Goal: Information Seeking & Learning: Learn about a topic

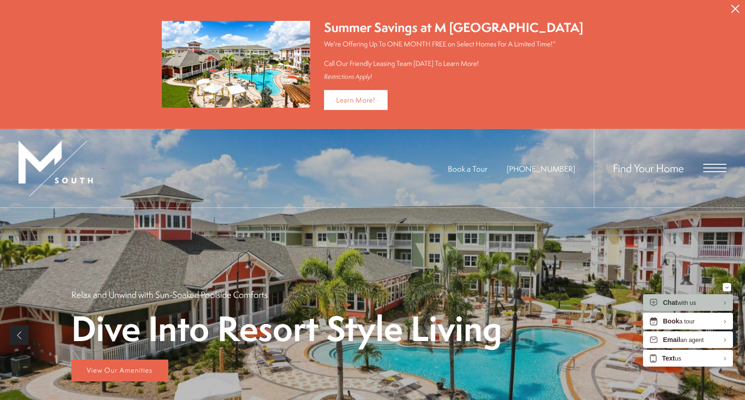
click at [738, 7] on icon "Close Alert" at bounding box center [735, 9] width 8 height 8
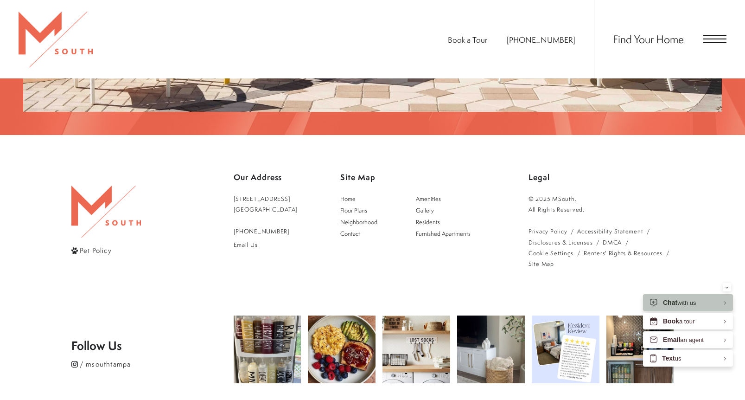
scroll to position [1658, 0]
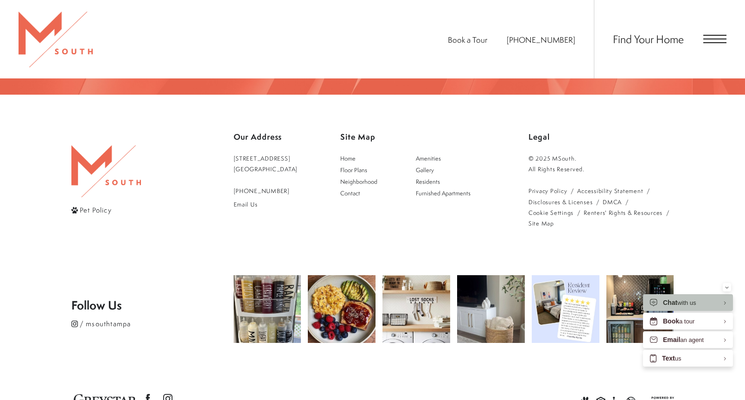
click at [717, 36] on span "Open Menu" at bounding box center [715, 35] width 23 height 1
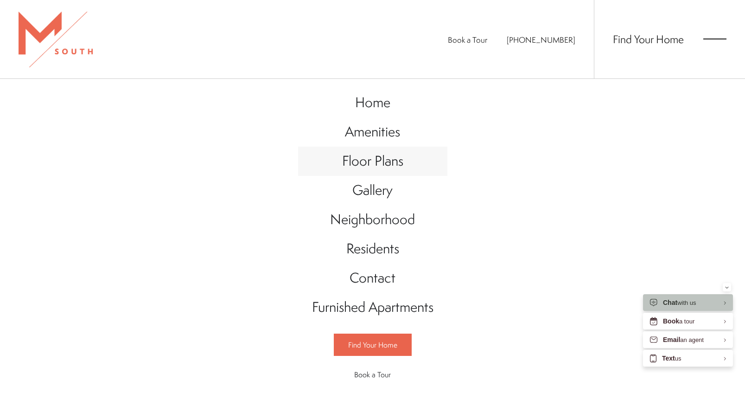
click at [385, 163] on span "Floor Plans" at bounding box center [372, 160] width 61 height 19
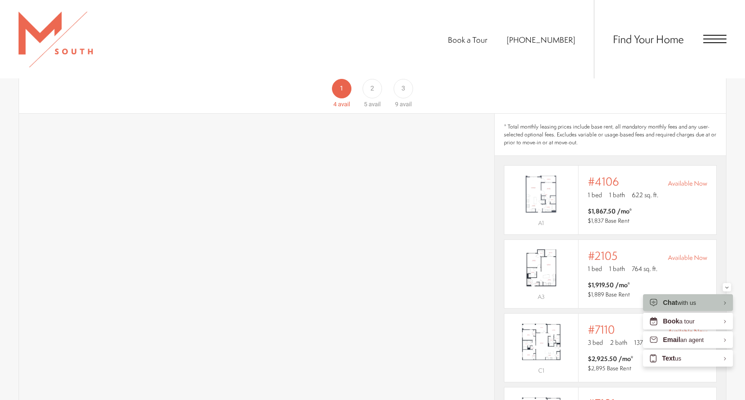
scroll to position [620, 0]
click at [537, 254] on img "View #2105" at bounding box center [542, 269] width 74 height 46
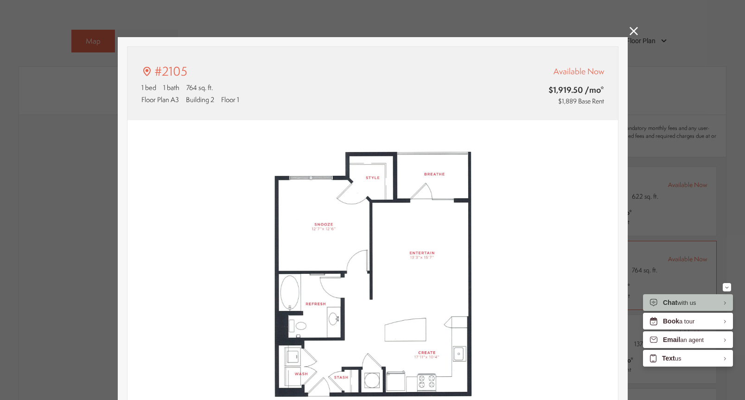
type input "**********"
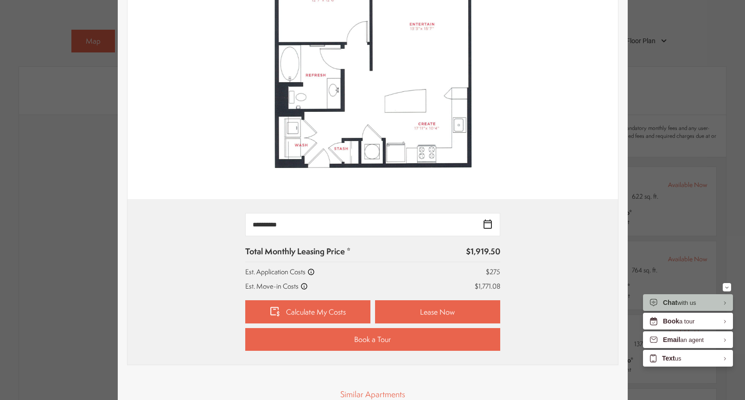
scroll to position [226, 0]
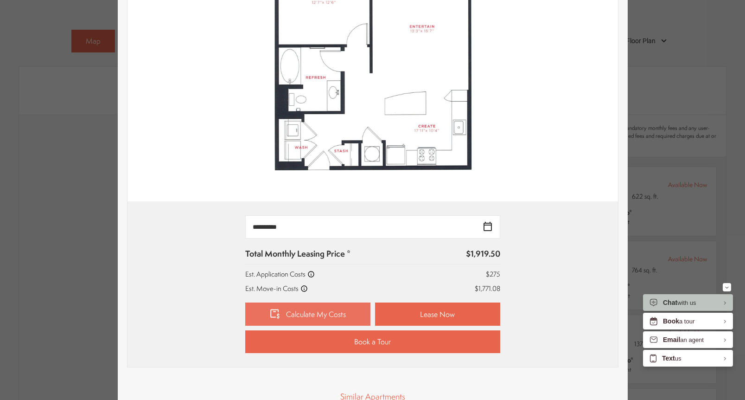
click at [314, 312] on link "Calculate My Costs" at bounding box center [307, 313] width 125 height 23
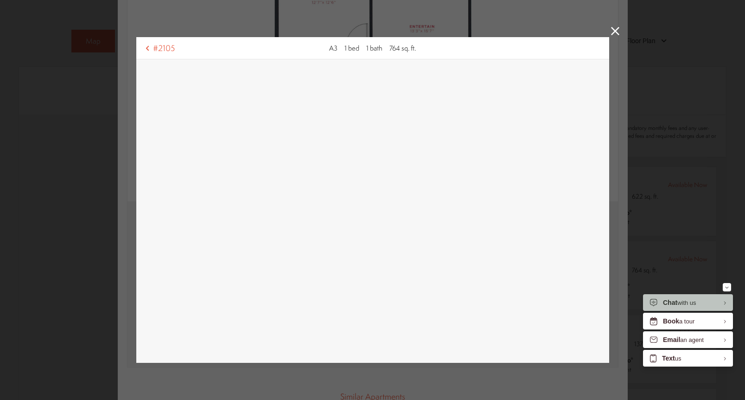
click at [612, 32] on icon at bounding box center [615, 31] width 8 height 8
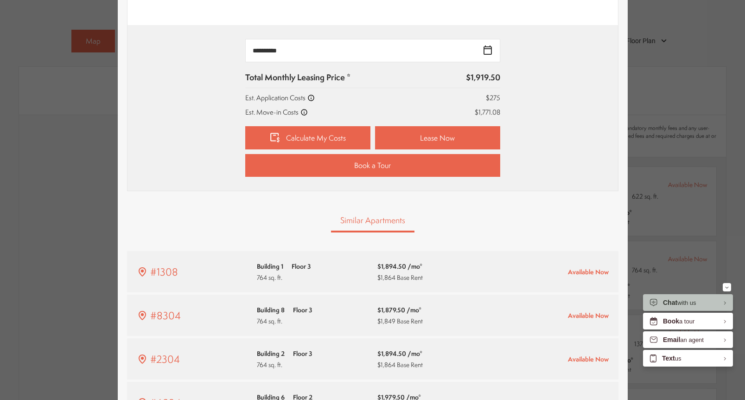
scroll to position [455, 0]
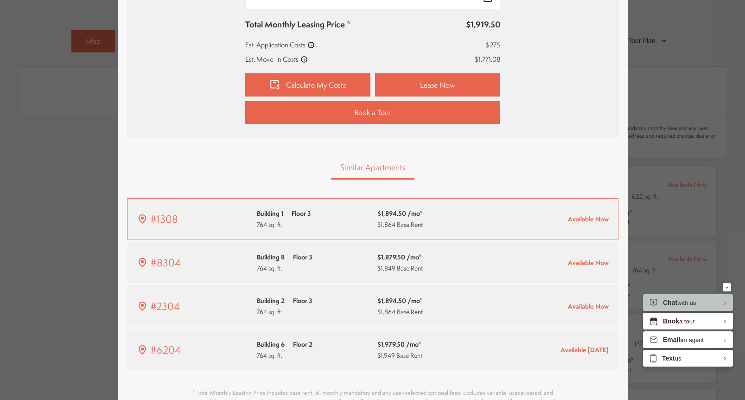
click at [310, 214] on span "Floor 3" at bounding box center [301, 213] width 19 height 9
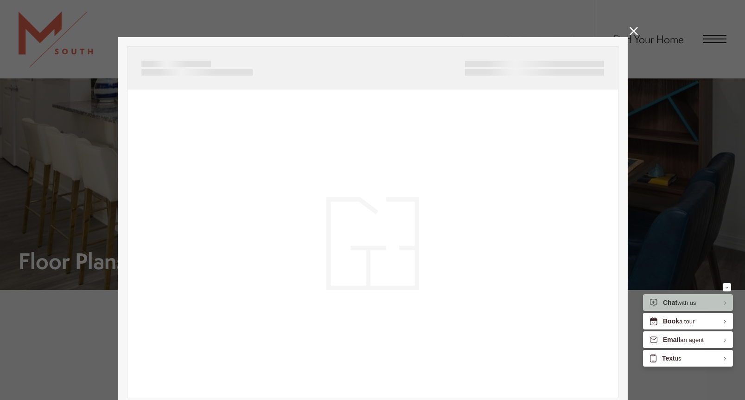
scroll to position [0, 0]
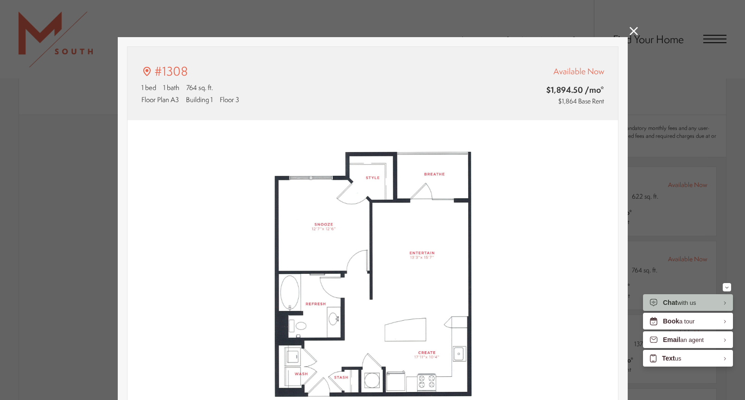
type input "**********"
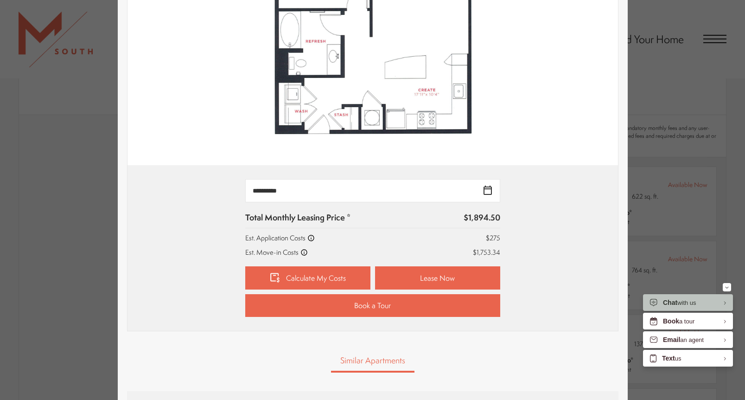
scroll to position [263, 0]
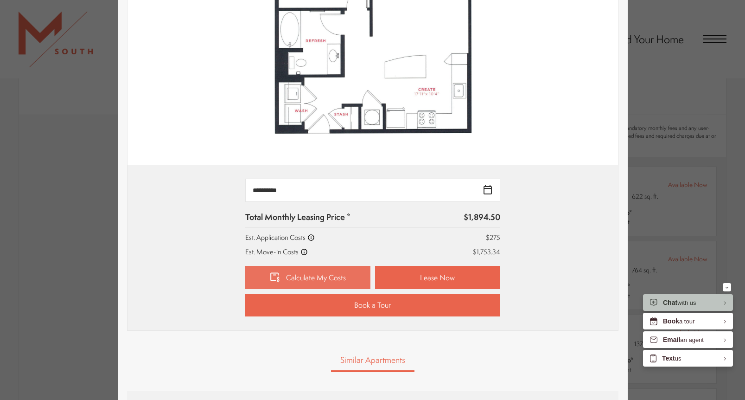
click at [304, 282] on link "Calculate My Costs" at bounding box center [307, 277] width 125 height 23
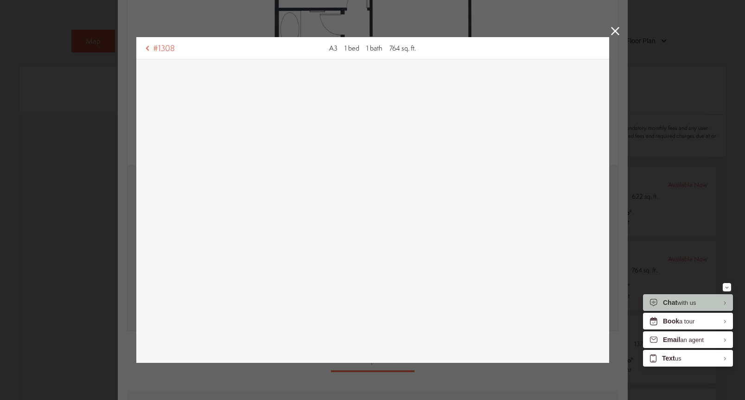
click at [618, 28] on icon at bounding box center [615, 31] width 8 height 8
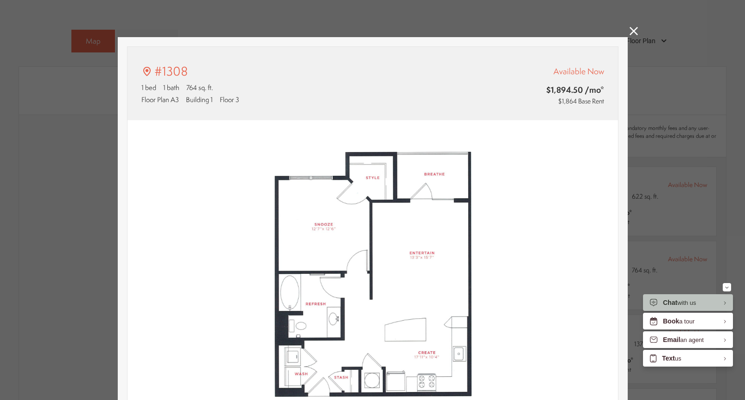
click at [635, 29] on icon at bounding box center [634, 31] width 8 height 8
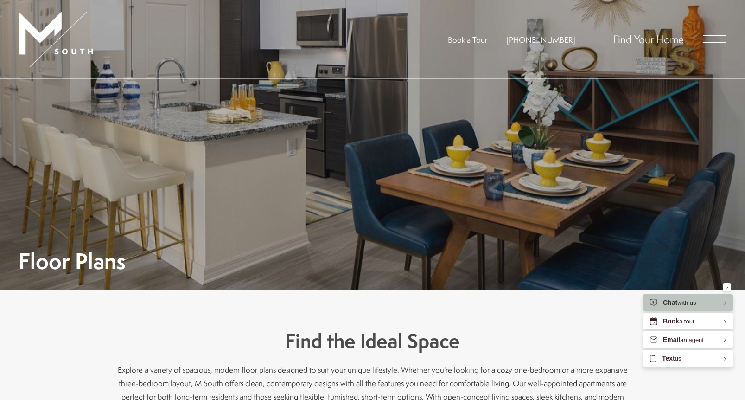
click at [719, 36] on span "Open Menu" at bounding box center [715, 35] width 23 height 1
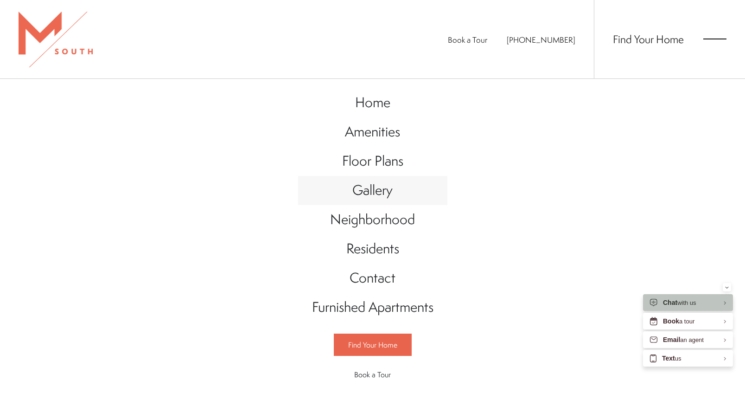
click at [371, 191] on span "Gallery" at bounding box center [372, 189] width 40 height 19
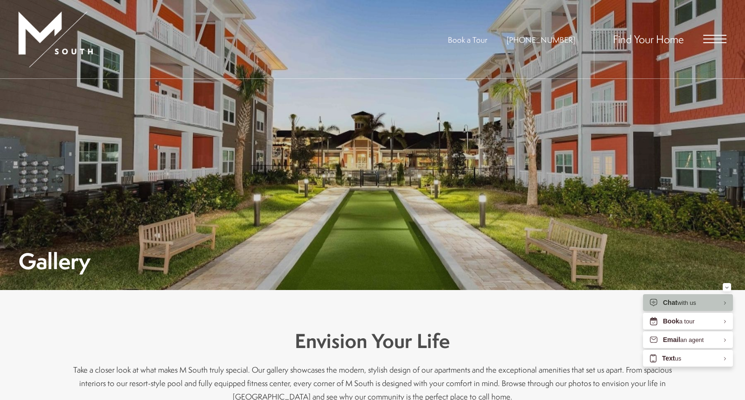
click at [444, 188] on div "Gallery" at bounding box center [373, 184] width 708 height 174
click at [714, 35] on span "Open Menu" at bounding box center [715, 35] width 23 height 1
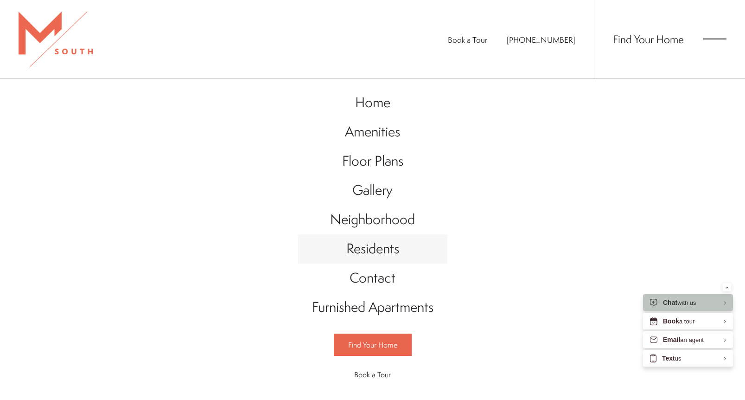
click at [370, 249] on span "Residents" at bounding box center [372, 248] width 53 height 19
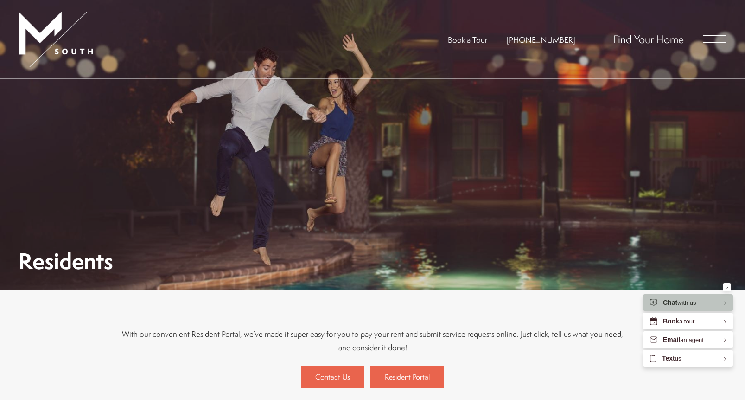
click at [719, 38] on span "Open Menu" at bounding box center [715, 39] width 23 height 8
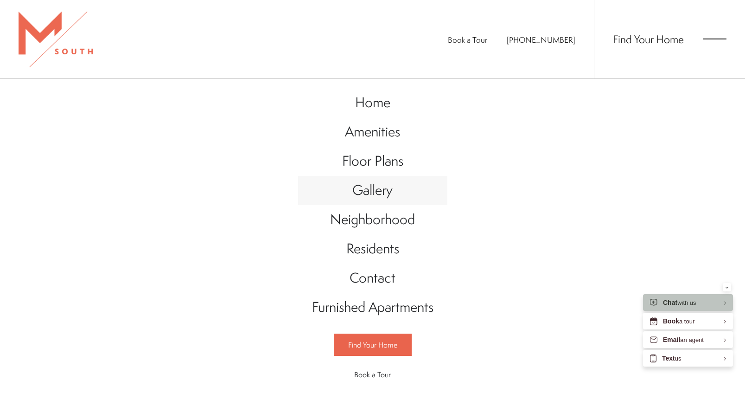
click at [370, 192] on span "Gallery" at bounding box center [372, 189] width 40 height 19
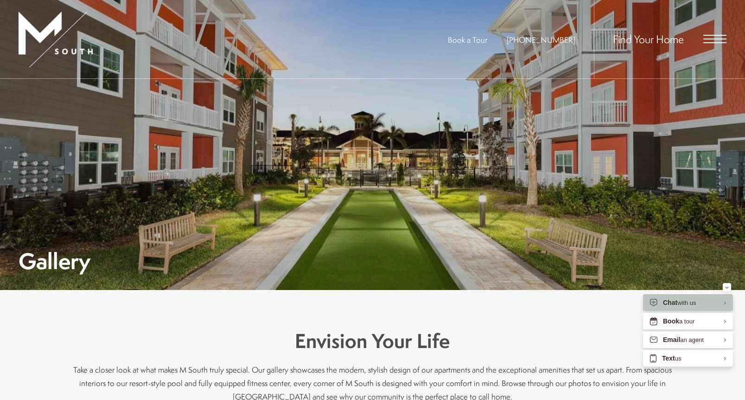
click at [332, 128] on div "Gallery" at bounding box center [373, 184] width 708 height 174
click at [377, 173] on div "Gallery" at bounding box center [373, 184] width 708 height 174
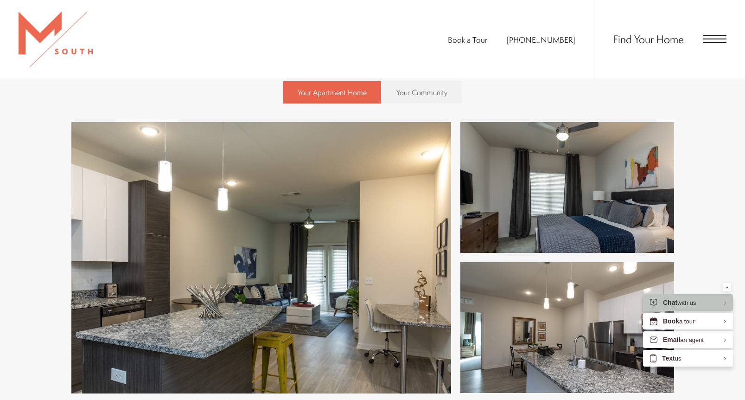
scroll to position [374, 0]
click at [285, 204] on img at bounding box center [261, 257] width 380 height 271
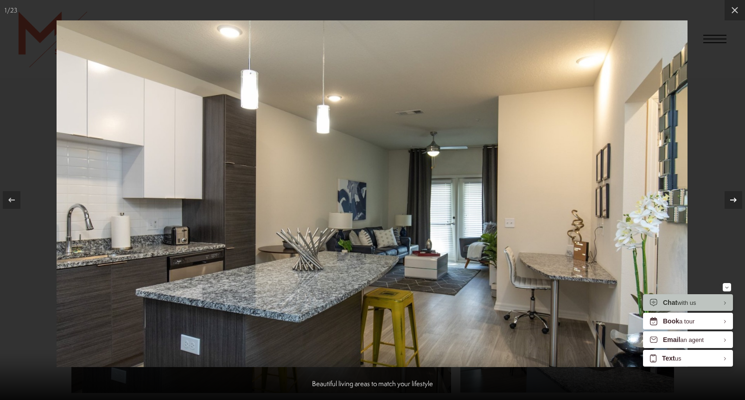
click at [738, 199] on icon at bounding box center [733, 199] width 11 height 11
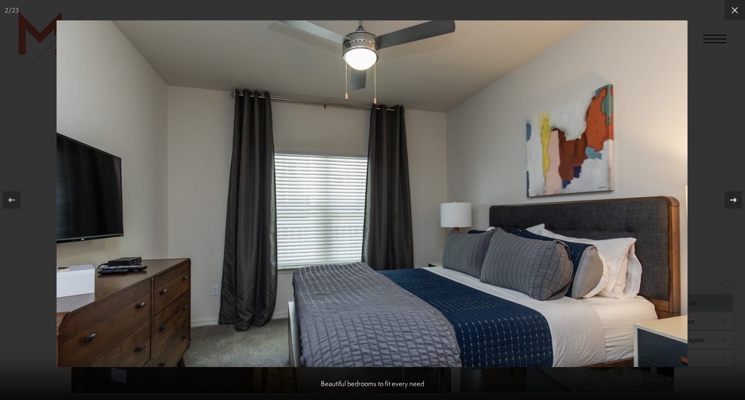
click at [738, 199] on icon at bounding box center [733, 199] width 11 height 11
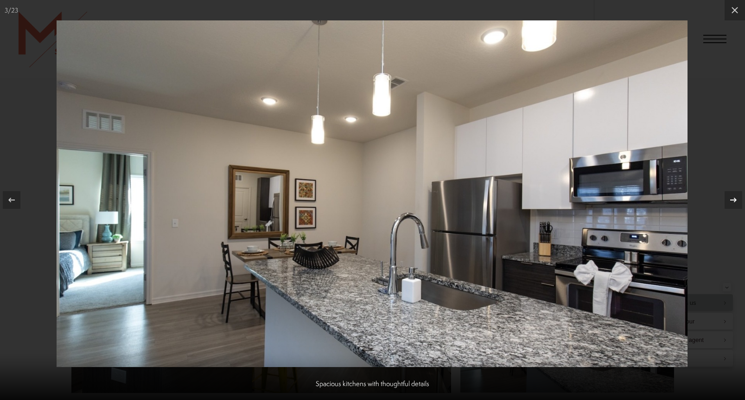
click at [738, 199] on icon at bounding box center [733, 199] width 11 height 11
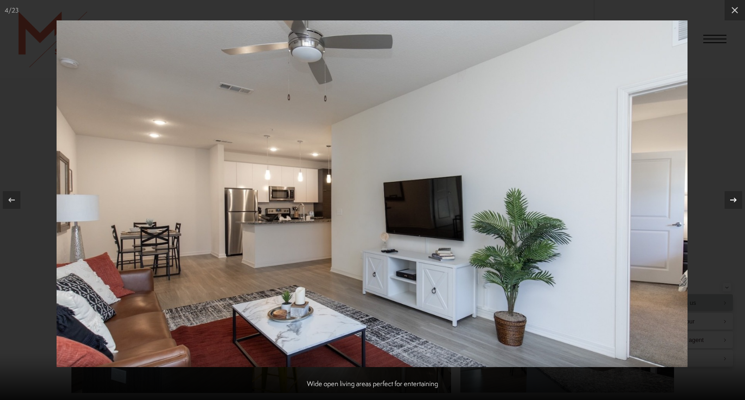
click at [738, 199] on icon at bounding box center [733, 199] width 11 height 11
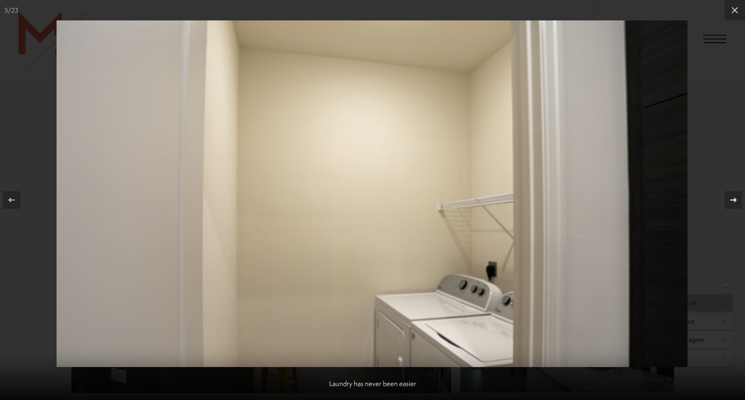
click at [738, 199] on icon at bounding box center [733, 199] width 11 height 11
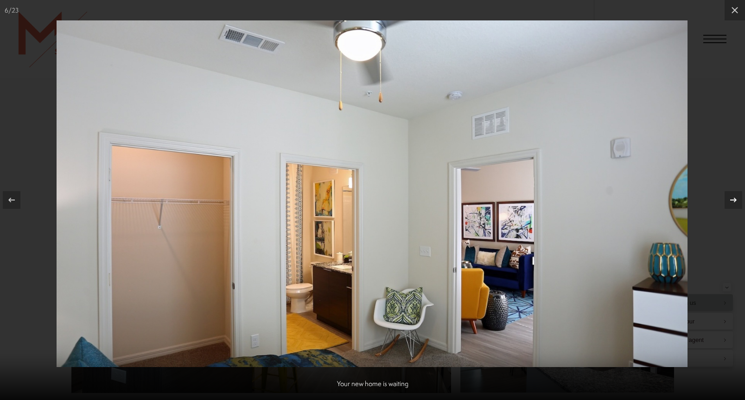
click at [738, 199] on icon at bounding box center [733, 199] width 11 height 11
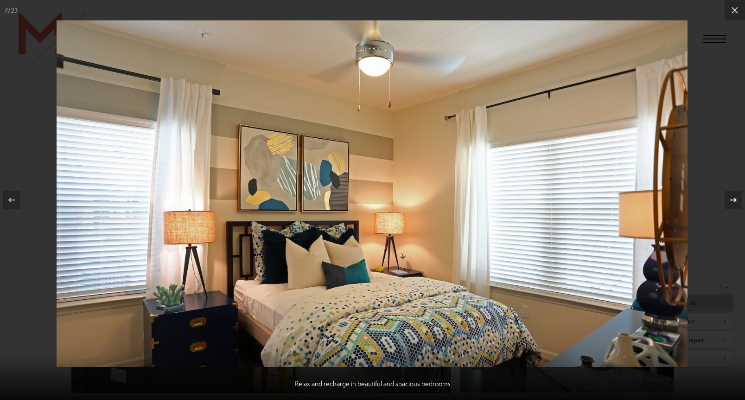
click at [738, 199] on icon at bounding box center [733, 199] width 11 height 11
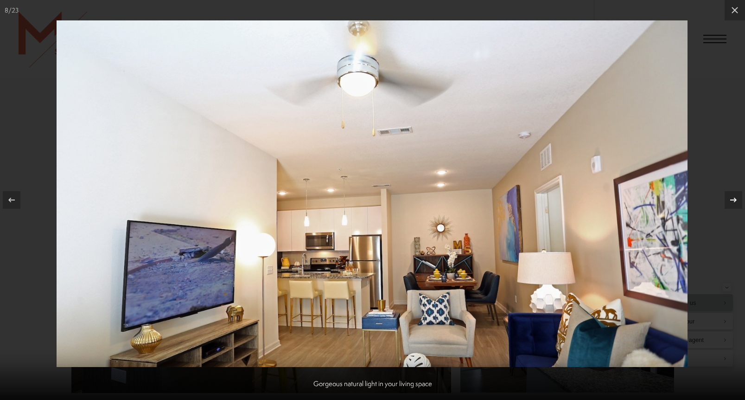
click at [738, 199] on icon at bounding box center [733, 199] width 11 height 11
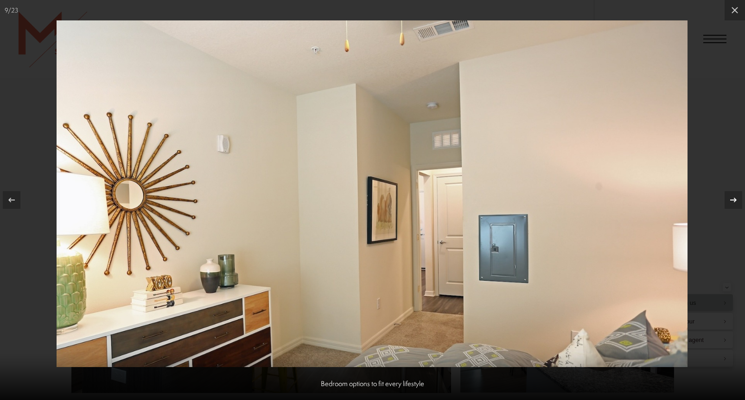
click at [738, 199] on icon at bounding box center [733, 199] width 11 height 11
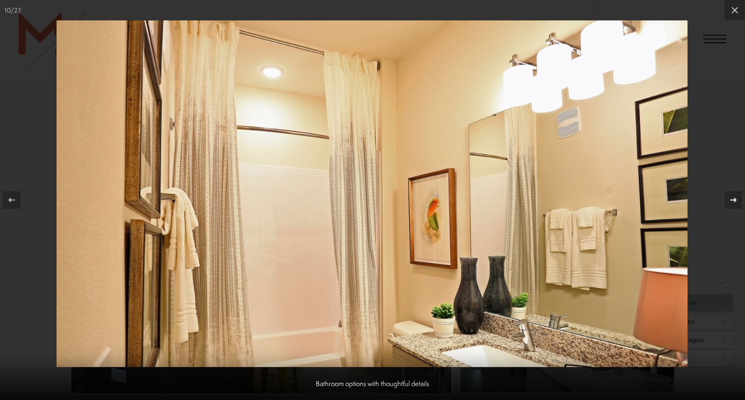
click at [738, 199] on icon at bounding box center [733, 199] width 11 height 11
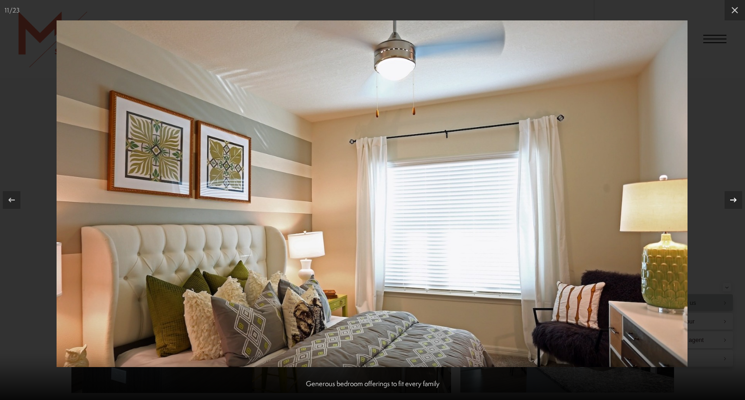
click at [738, 199] on icon at bounding box center [733, 199] width 11 height 11
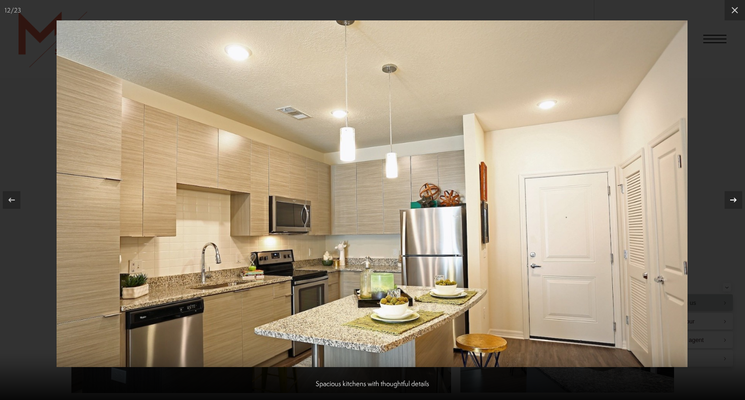
click at [735, 199] on icon at bounding box center [733, 200] width 6 height 5
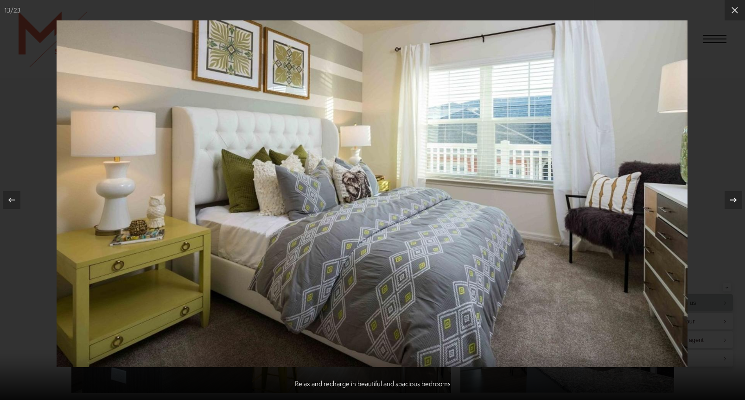
click at [735, 199] on icon at bounding box center [733, 200] width 6 height 5
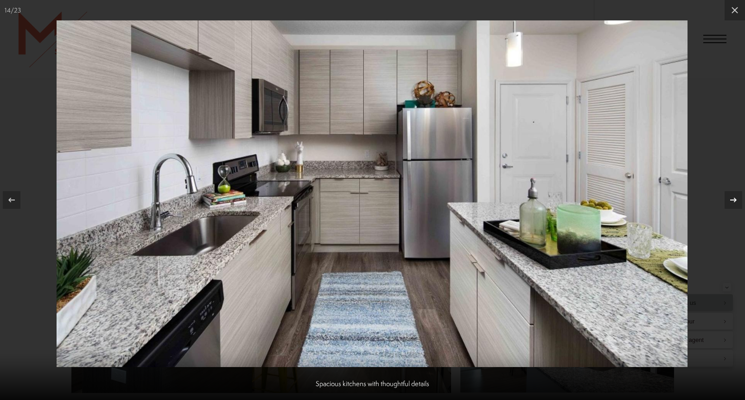
click at [735, 199] on icon at bounding box center [733, 200] width 6 height 5
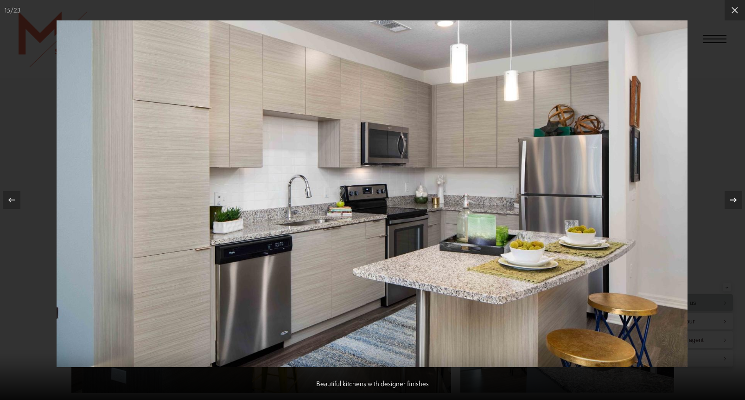
click at [735, 199] on icon at bounding box center [733, 200] width 6 height 5
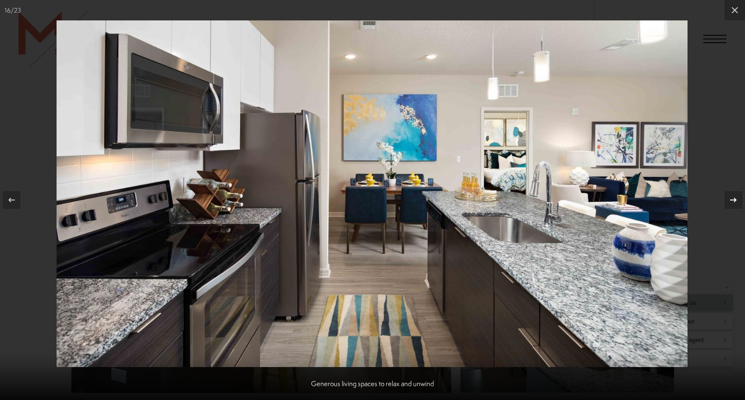
click at [735, 199] on icon at bounding box center [733, 200] width 6 height 5
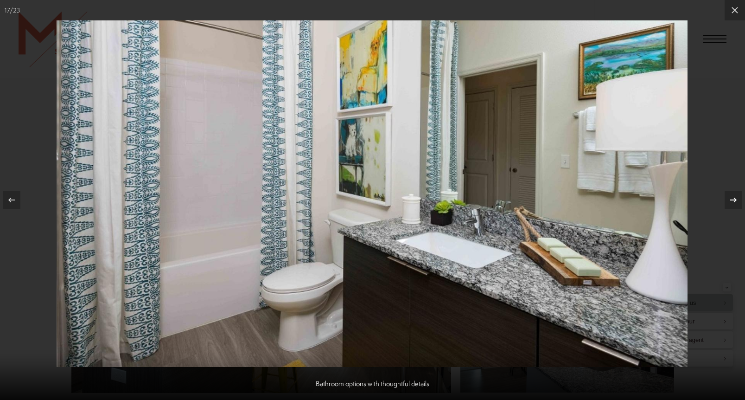
click at [735, 199] on icon at bounding box center [733, 200] width 6 height 5
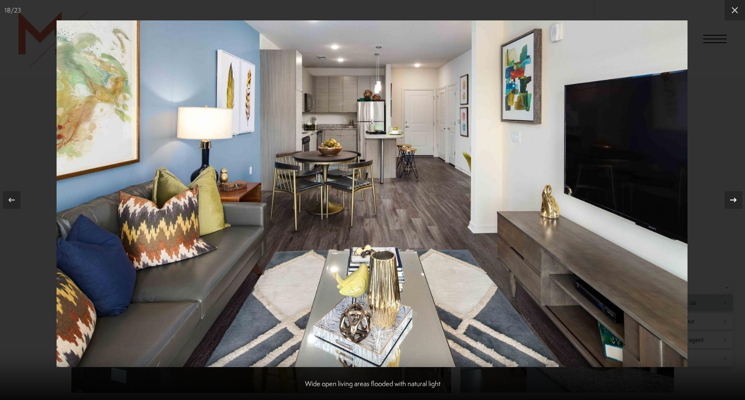
click at [735, 199] on icon at bounding box center [733, 200] width 6 height 5
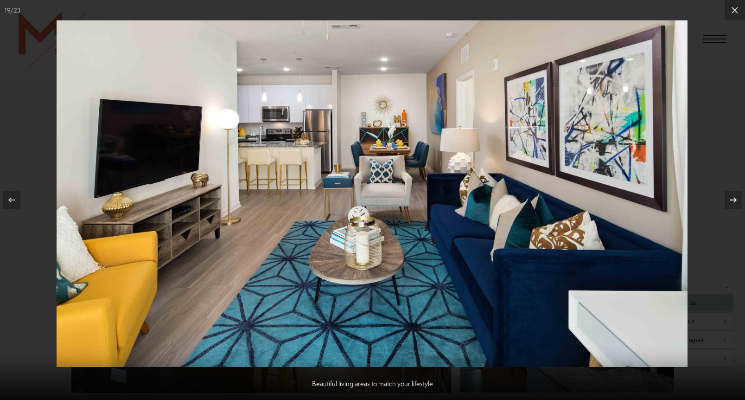
click at [735, 199] on icon at bounding box center [733, 200] width 6 height 5
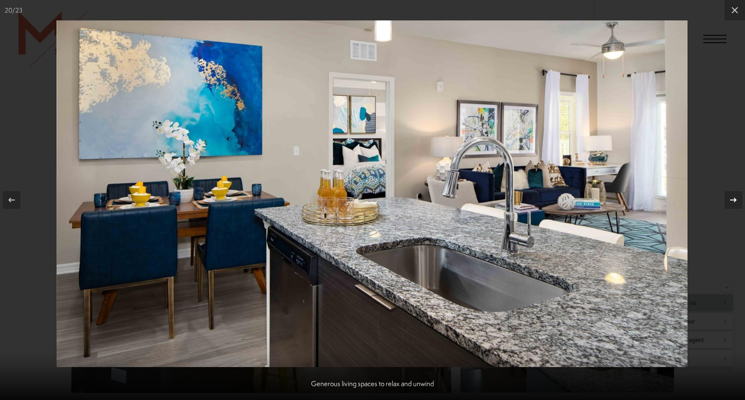
click at [735, 199] on icon at bounding box center [733, 200] width 6 height 5
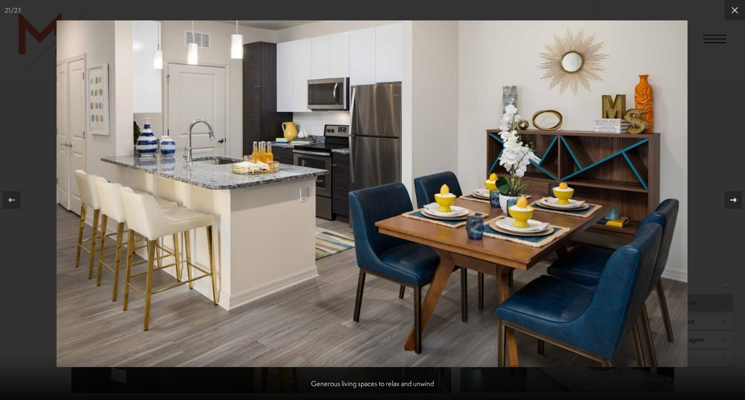
click at [735, 199] on icon at bounding box center [733, 200] width 6 height 5
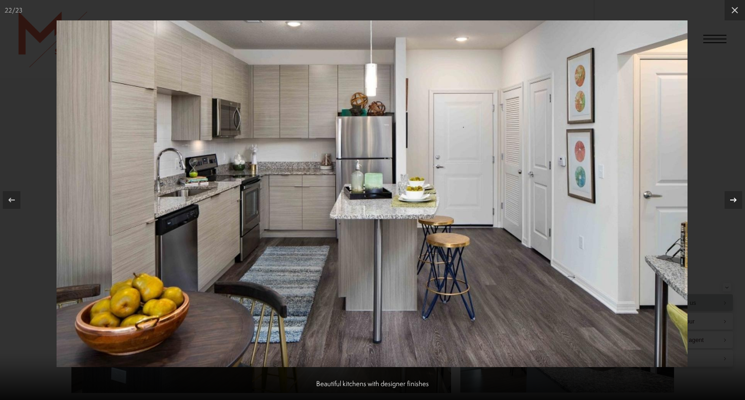
click at [735, 199] on icon at bounding box center [733, 200] width 6 height 5
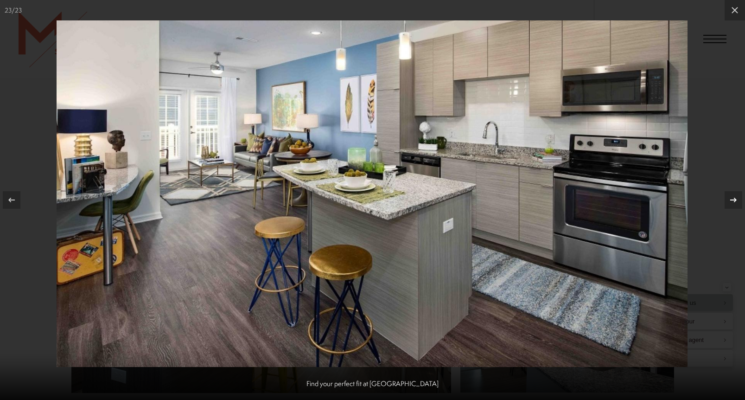
click at [733, 199] on icon at bounding box center [733, 199] width 11 height 11
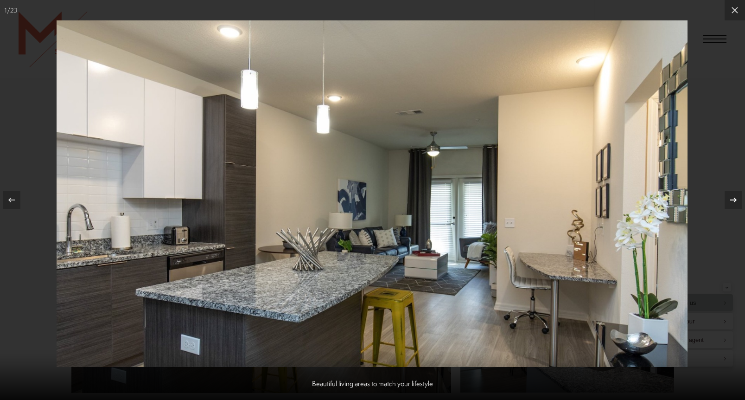
click at [733, 199] on icon at bounding box center [733, 199] width 11 height 11
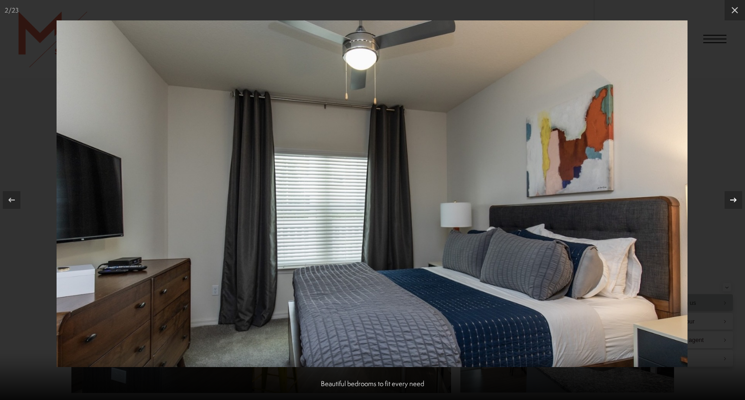
click at [733, 199] on icon at bounding box center [733, 199] width 11 height 11
